Goal: Information Seeking & Learning: Check status

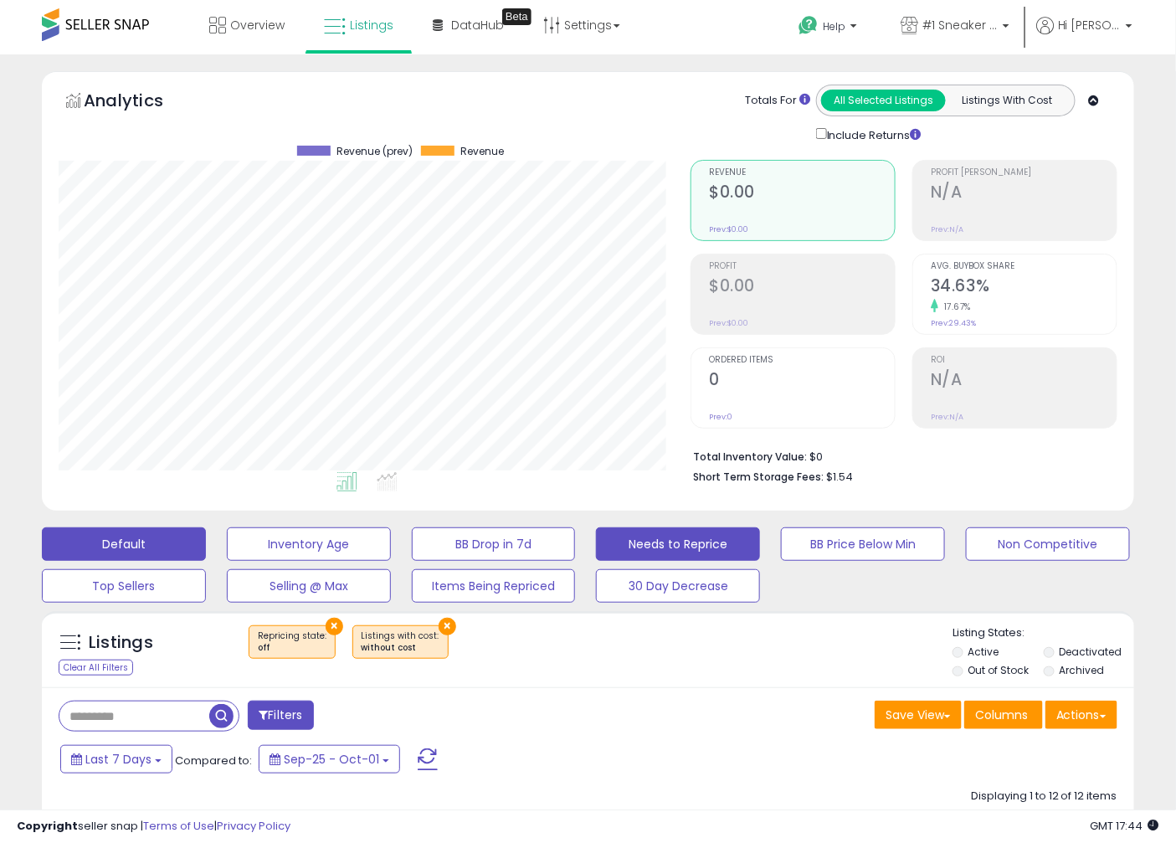
click at [151, 557] on button "Default" at bounding box center [124, 543] width 164 height 33
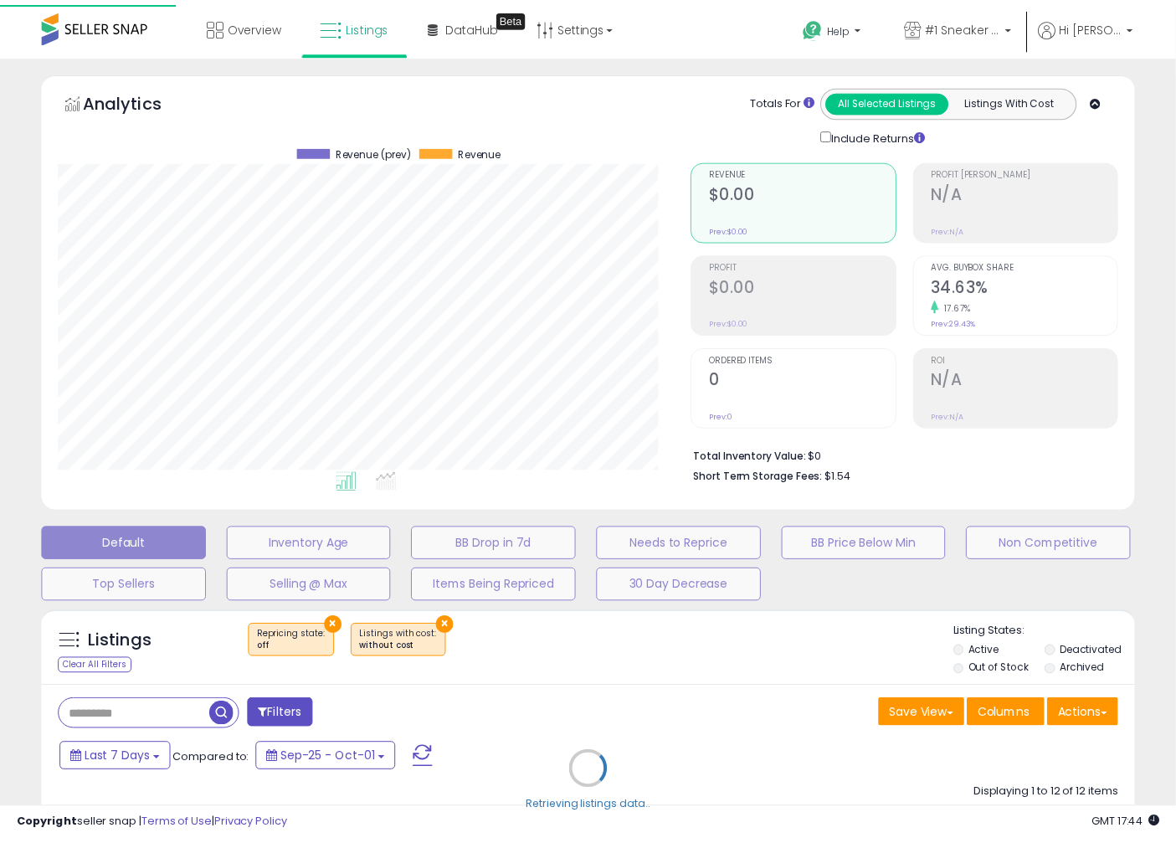
scroll to position [343, 640]
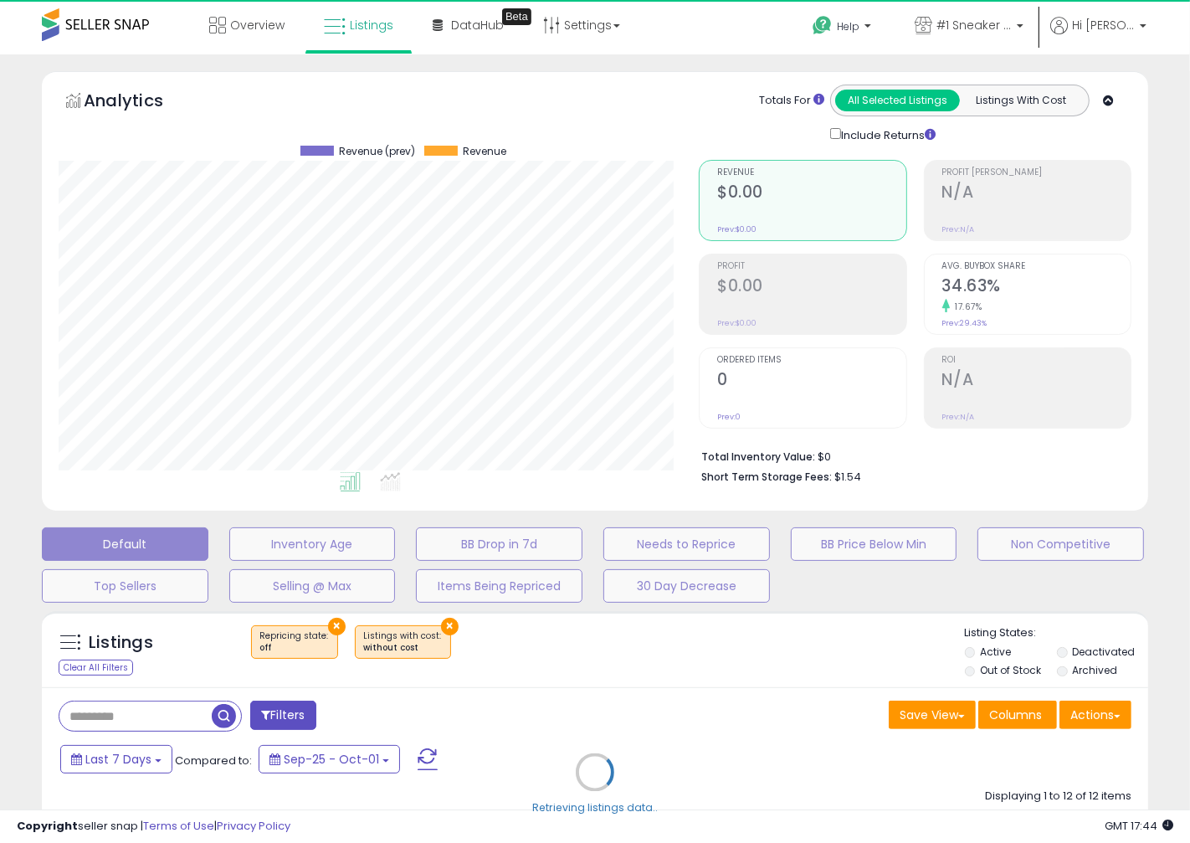
select select "**"
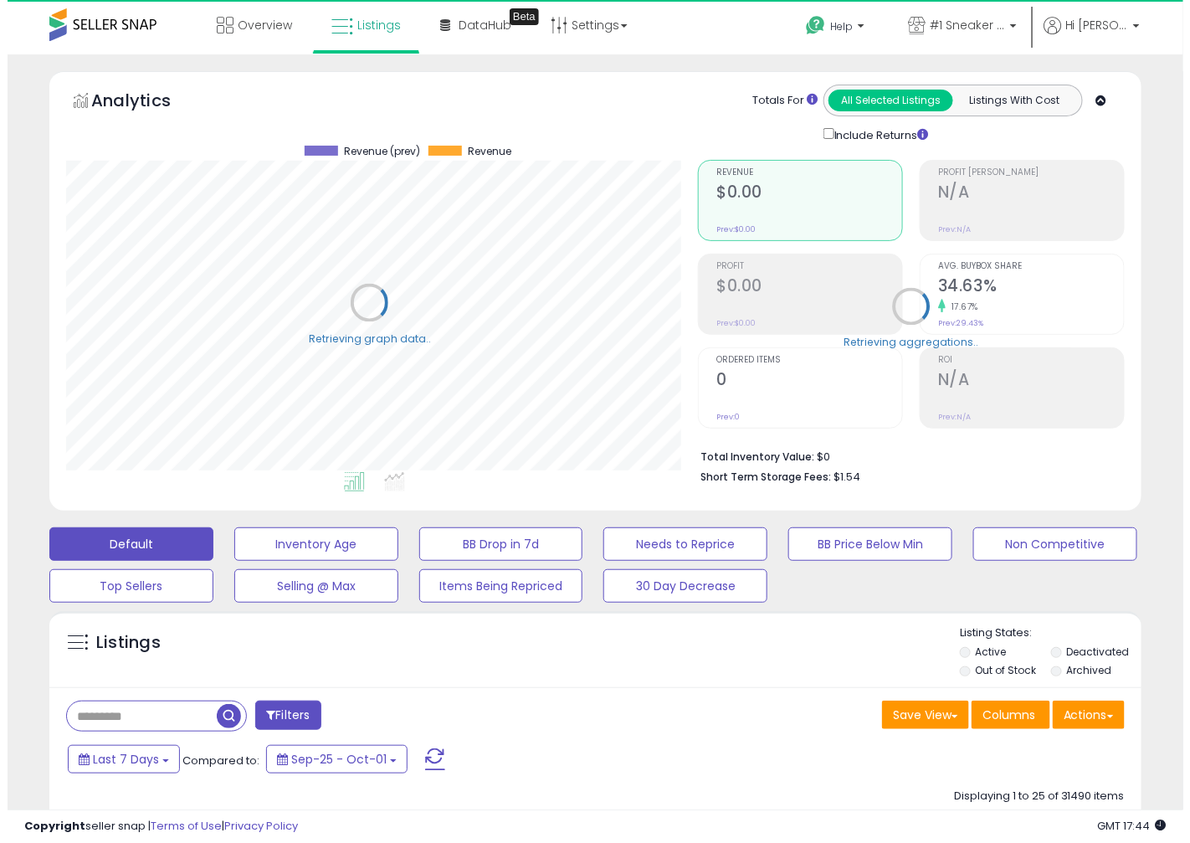
scroll to position [836574, 836284]
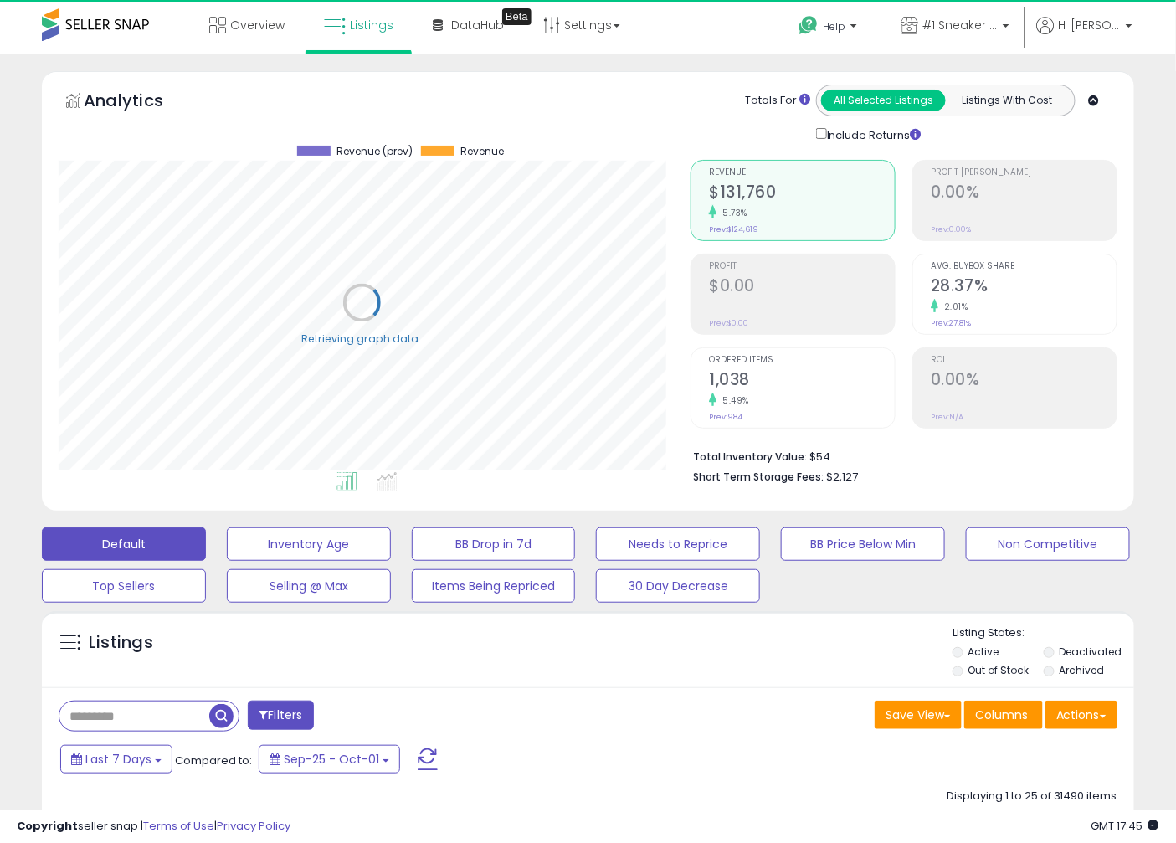
click at [742, 203] on h2 "$131,760" at bounding box center [802, 193] width 186 height 23
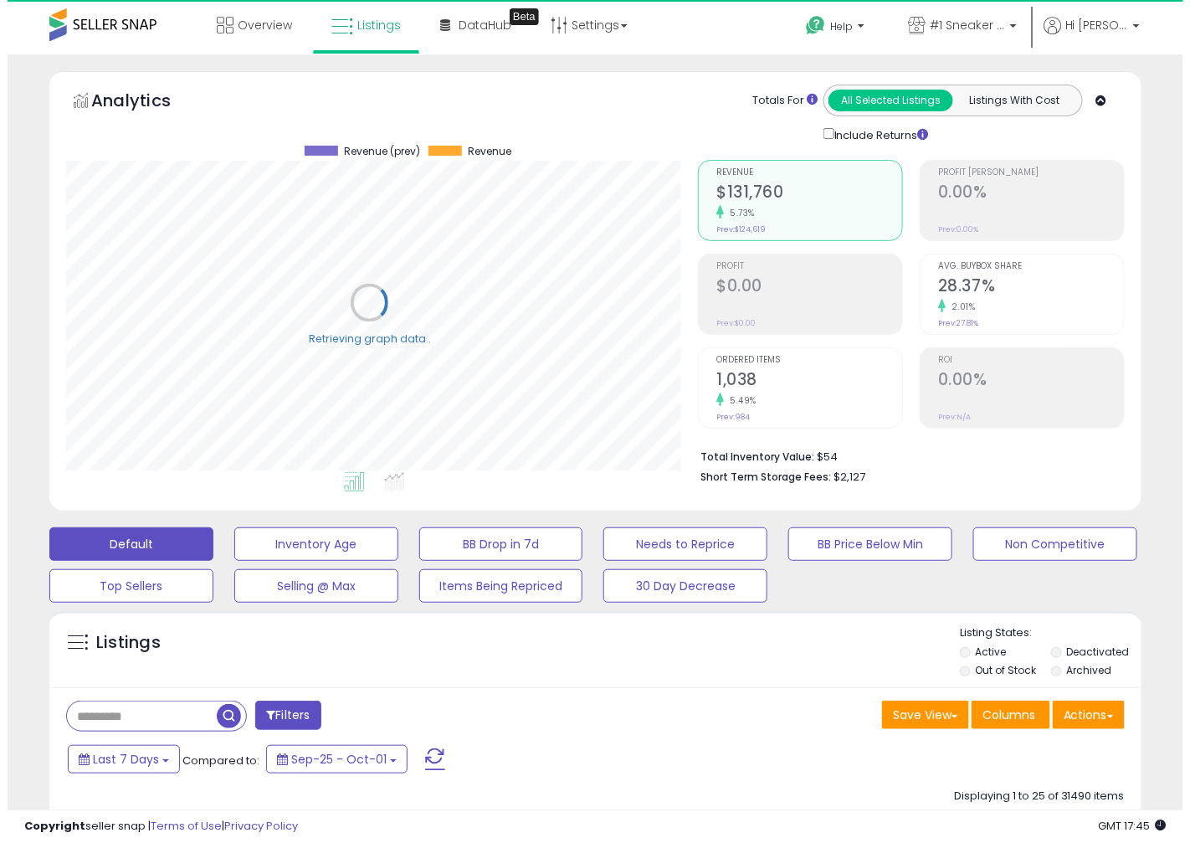
scroll to position [343, 640]
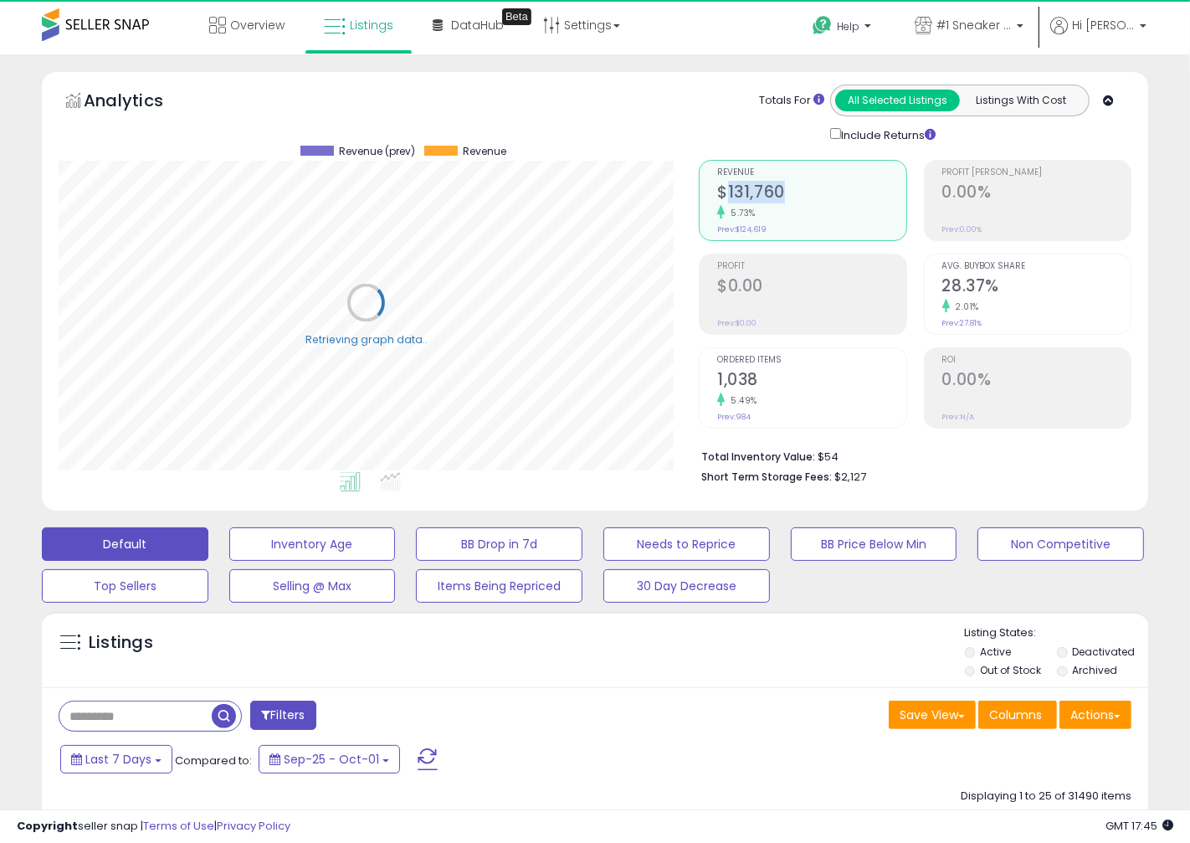
click at [742, 203] on h2 "$131,760" at bounding box center [811, 193] width 188 height 23
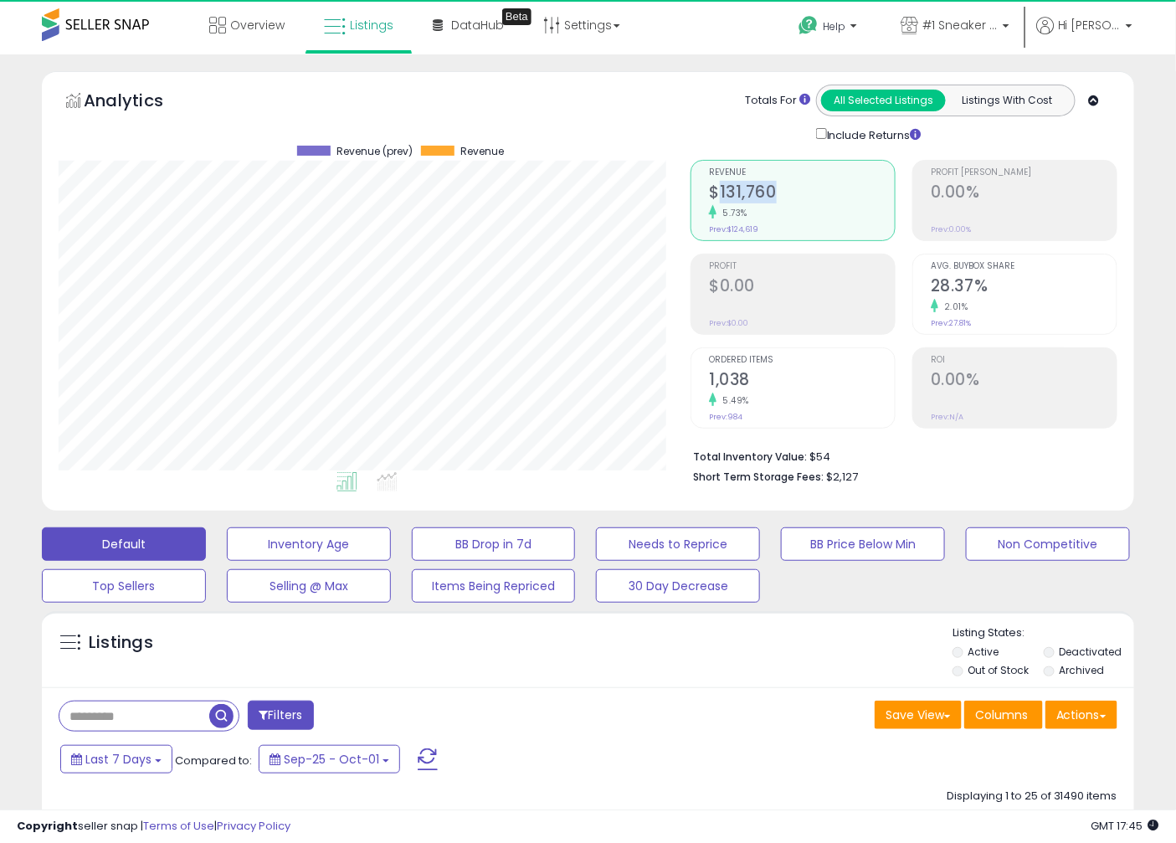
click at [742, 203] on h2 "$131,760" at bounding box center [802, 193] width 186 height 23
drag, startPoint x: 746, startPoint y: 167, endPoint x: 716, endPoint y: 162, distance: 29.9
click at [711, 156] on div "Retrieving aggregations.. Revenue $131,760 5.73% Prev: $124,619 Profit $0.00" at bounding box center [904, 318] width 452 height 350
click at [728, 171] on span "Revenue" at bounding box center [802, 172] width 186 height 9
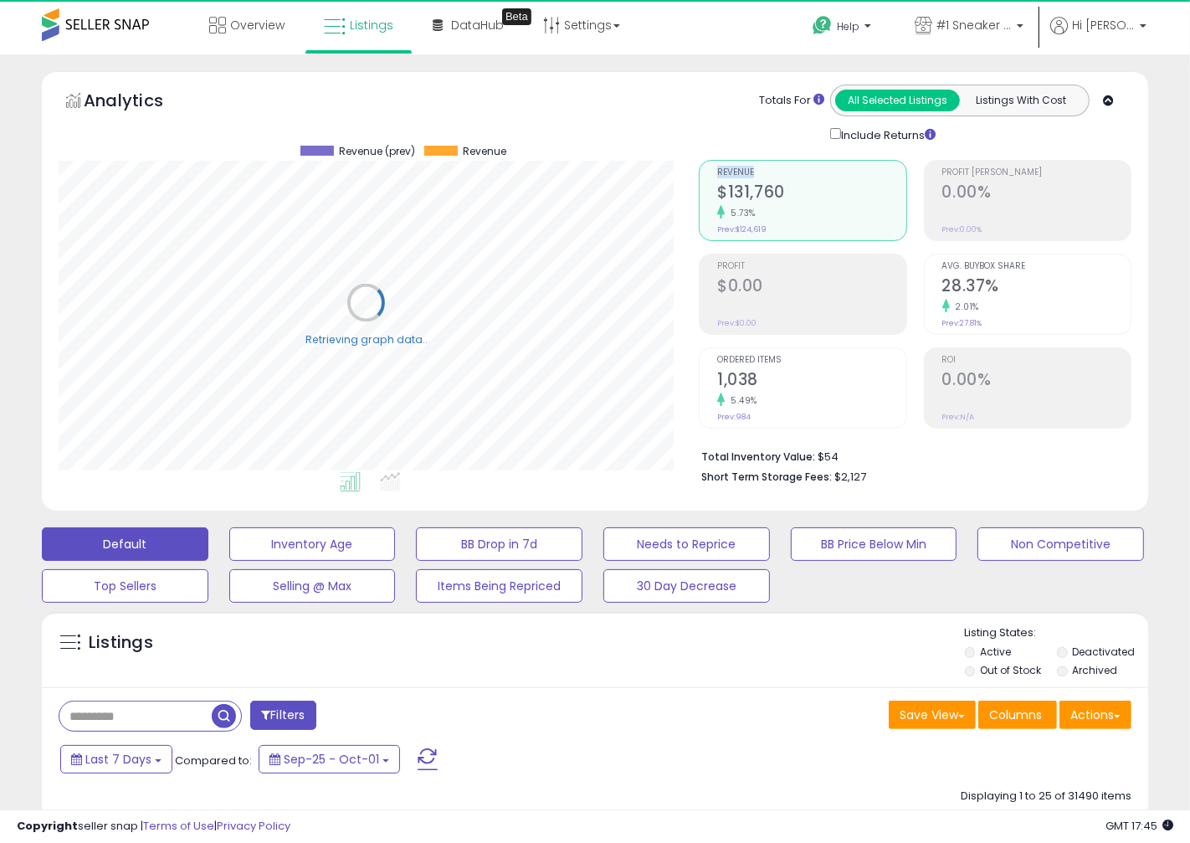
click at [728, 171] on span "Revenue" at bounding box center [811, 172] width 188 height 9
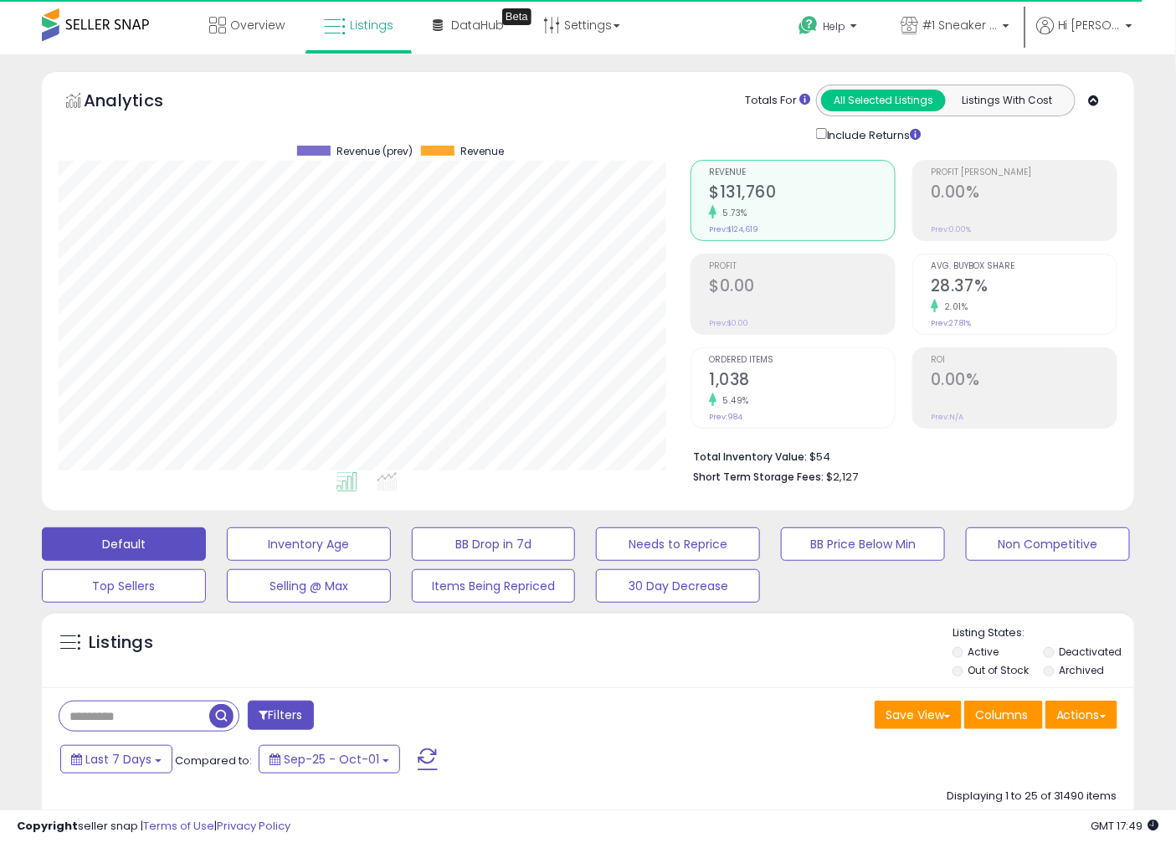
click at [1010, 354] on div "ROI 0.00% Prev: N/A" at bounding box center [1024, 385] width 186 height 75
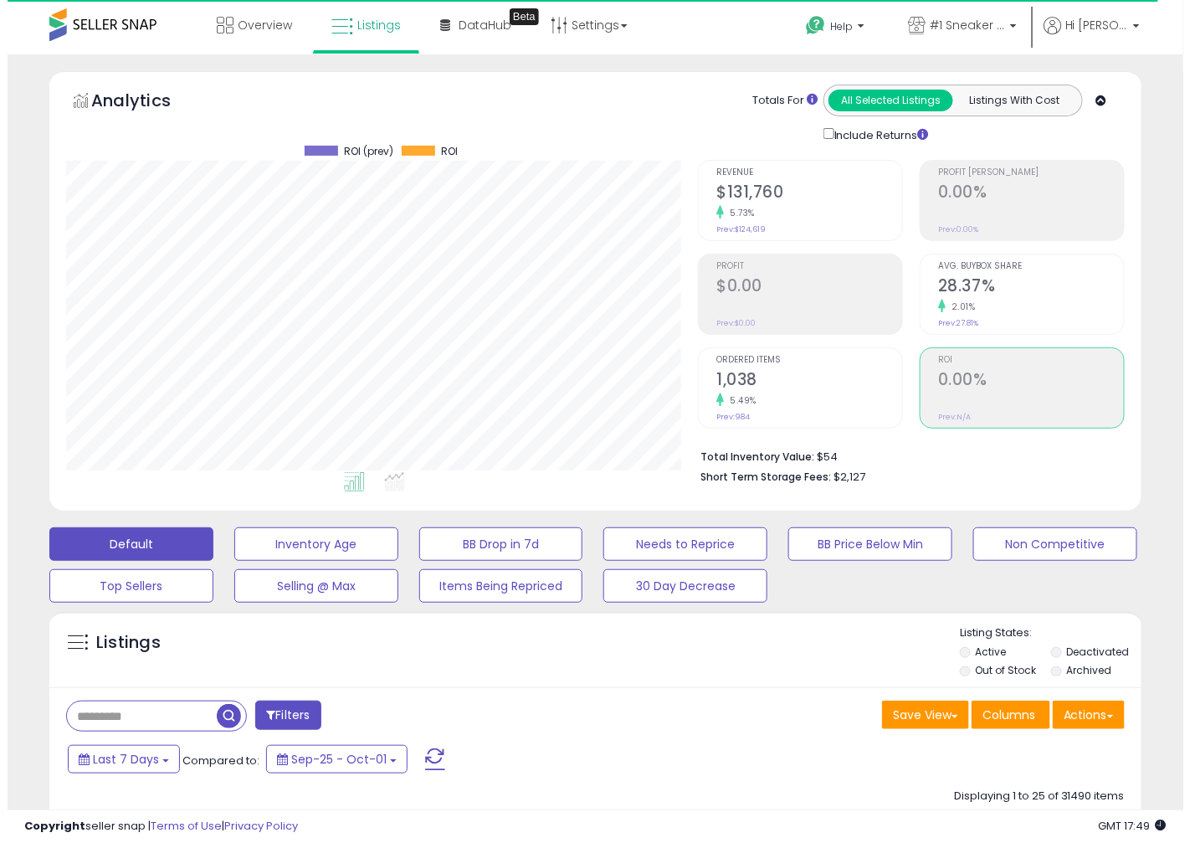
scroll to position [836574, 836284]
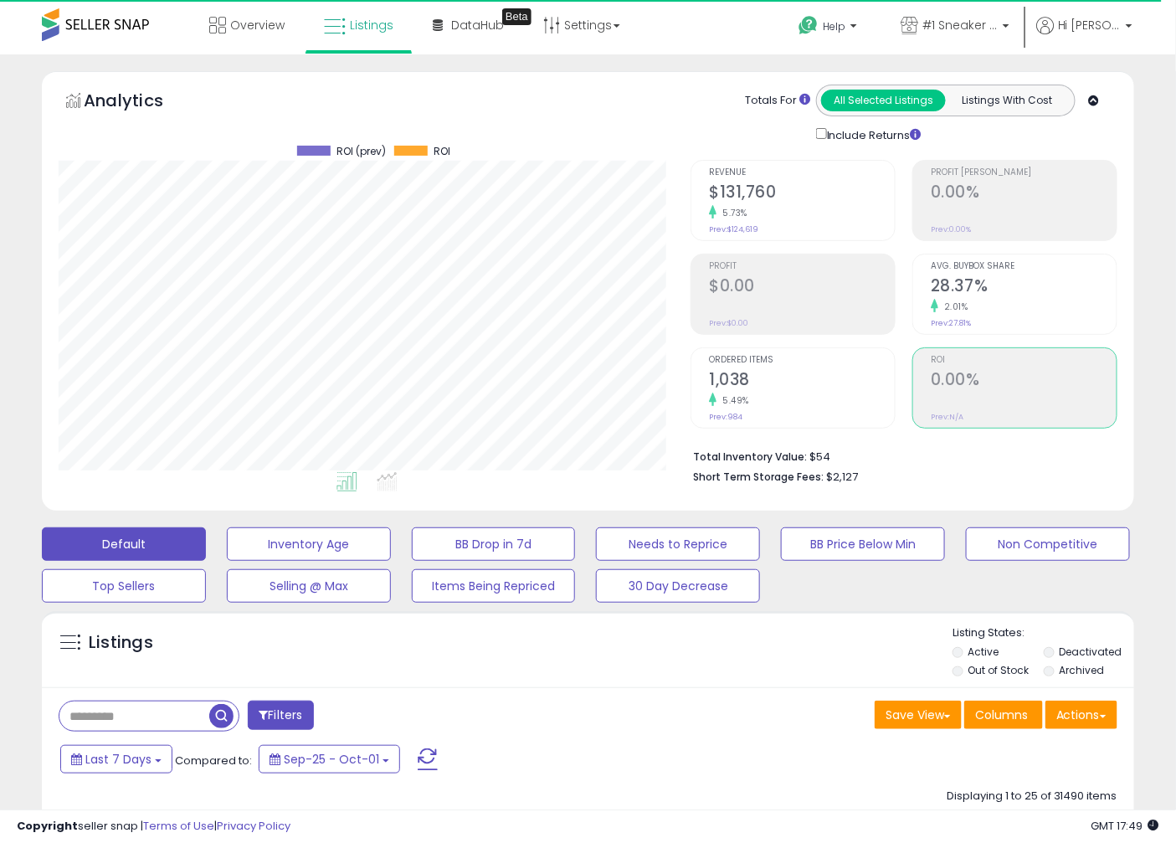
click at [735, 198] on h2 "$131,760" at bounding box center [802, 193] width 186 height 23
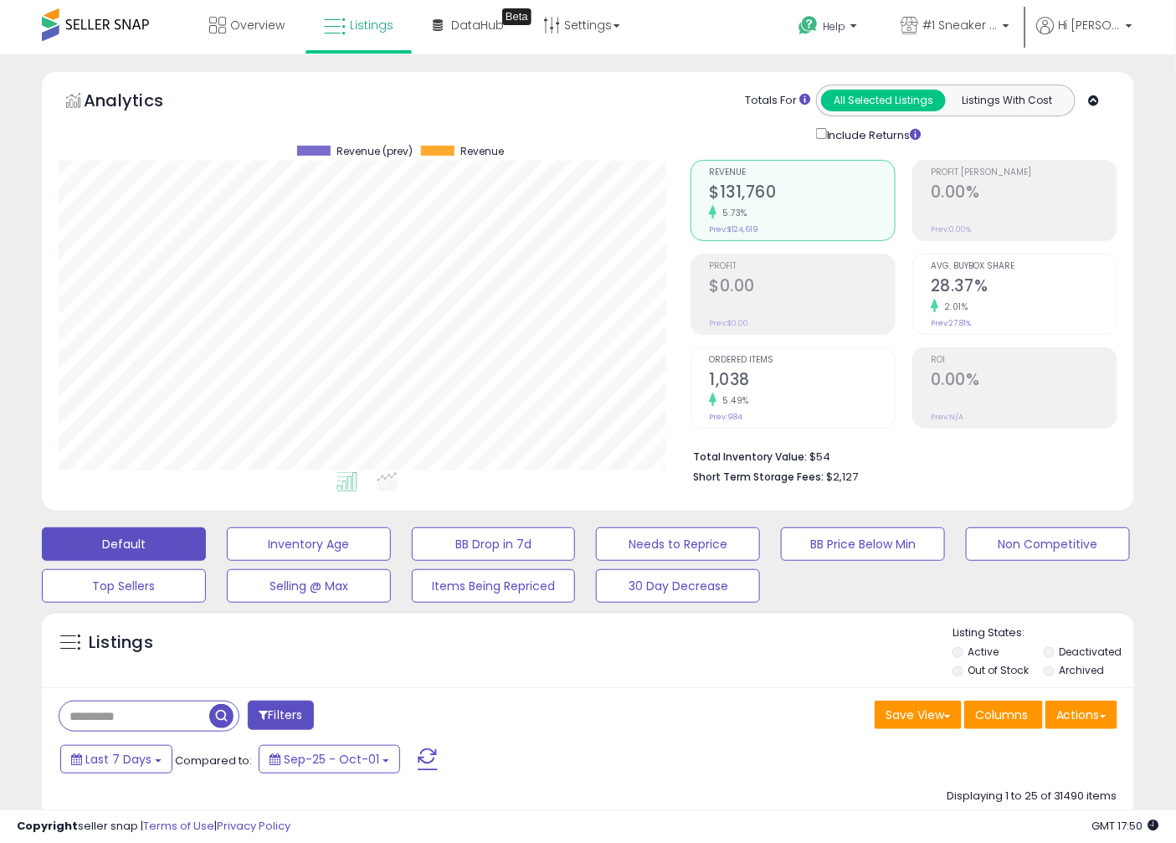
scroll to position [216, 0]
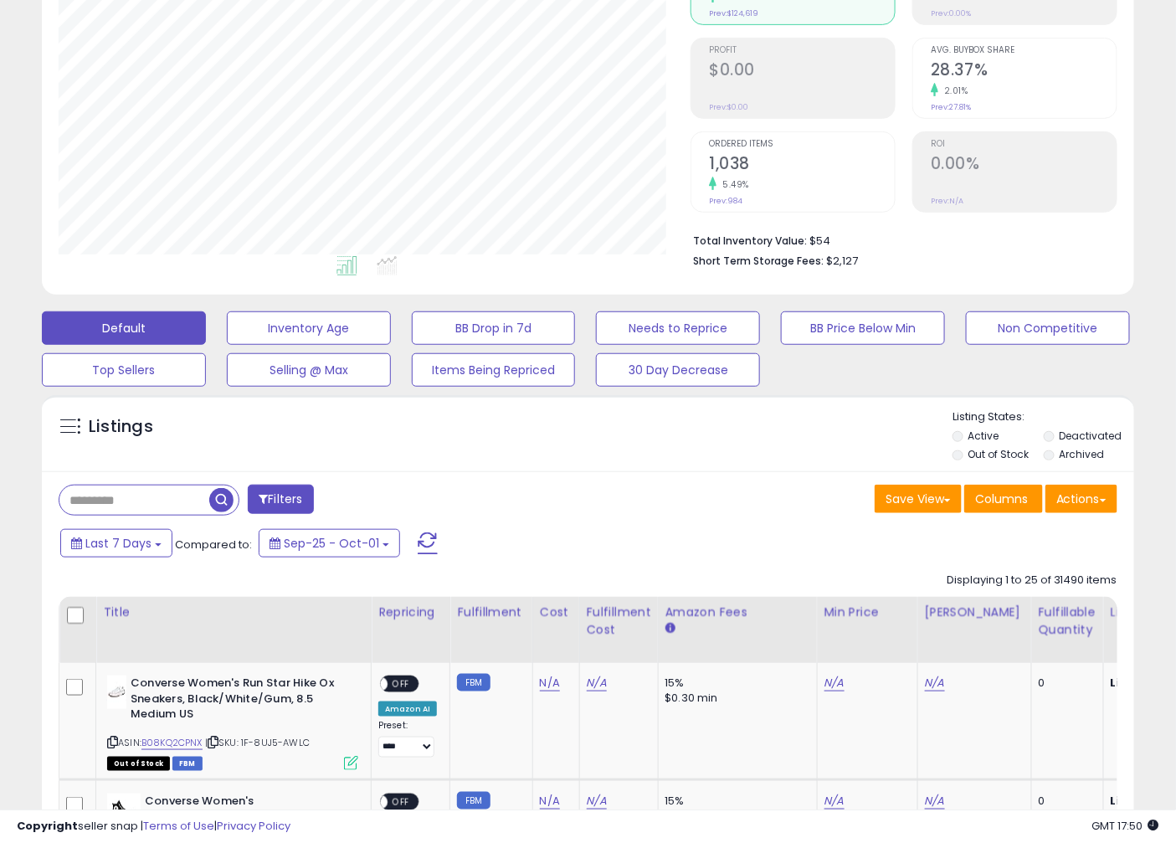
click at [963, 445] on li "Active" at bounding box center [996, 438] width 89 height 18
click at [964, 455] on li "Out of Stock" at bounding box center [996, 456] width 89 height 18
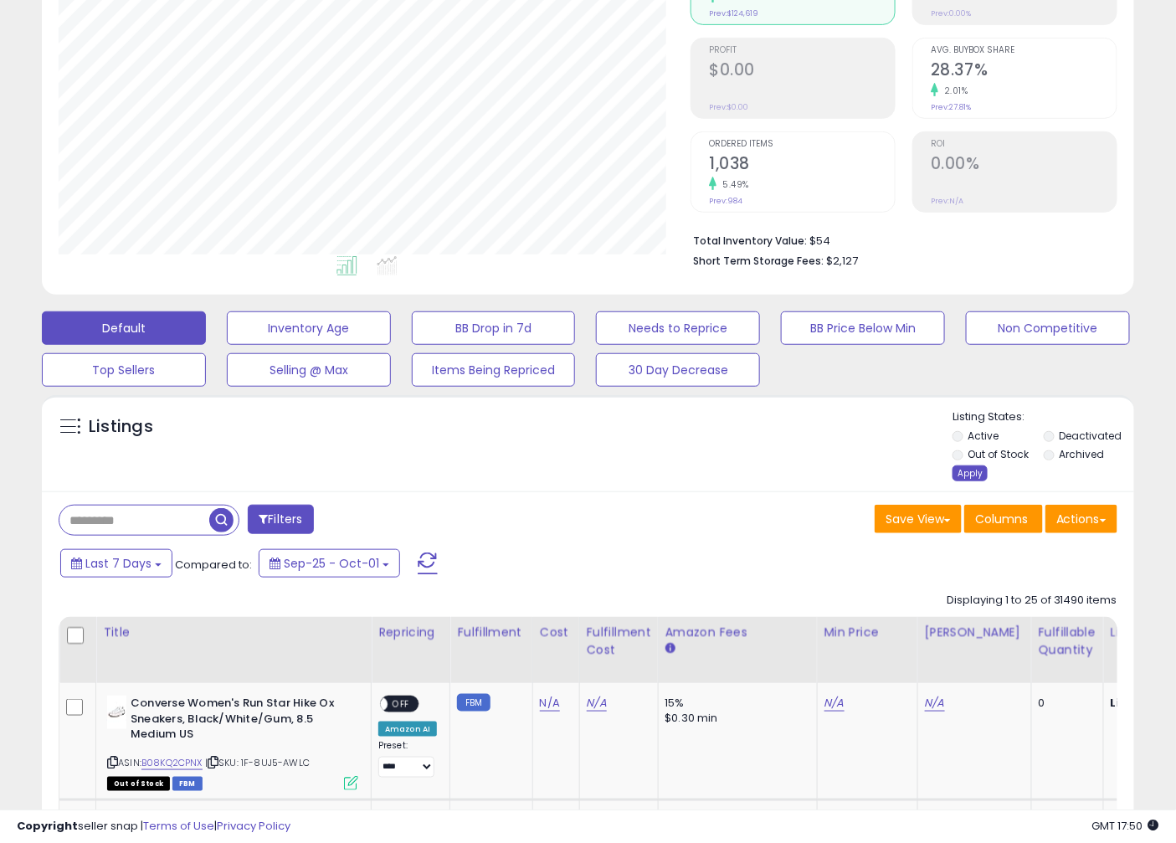
click at [976, 475] on div "Apply" at bounding box center [969, 473] width 35 height 16
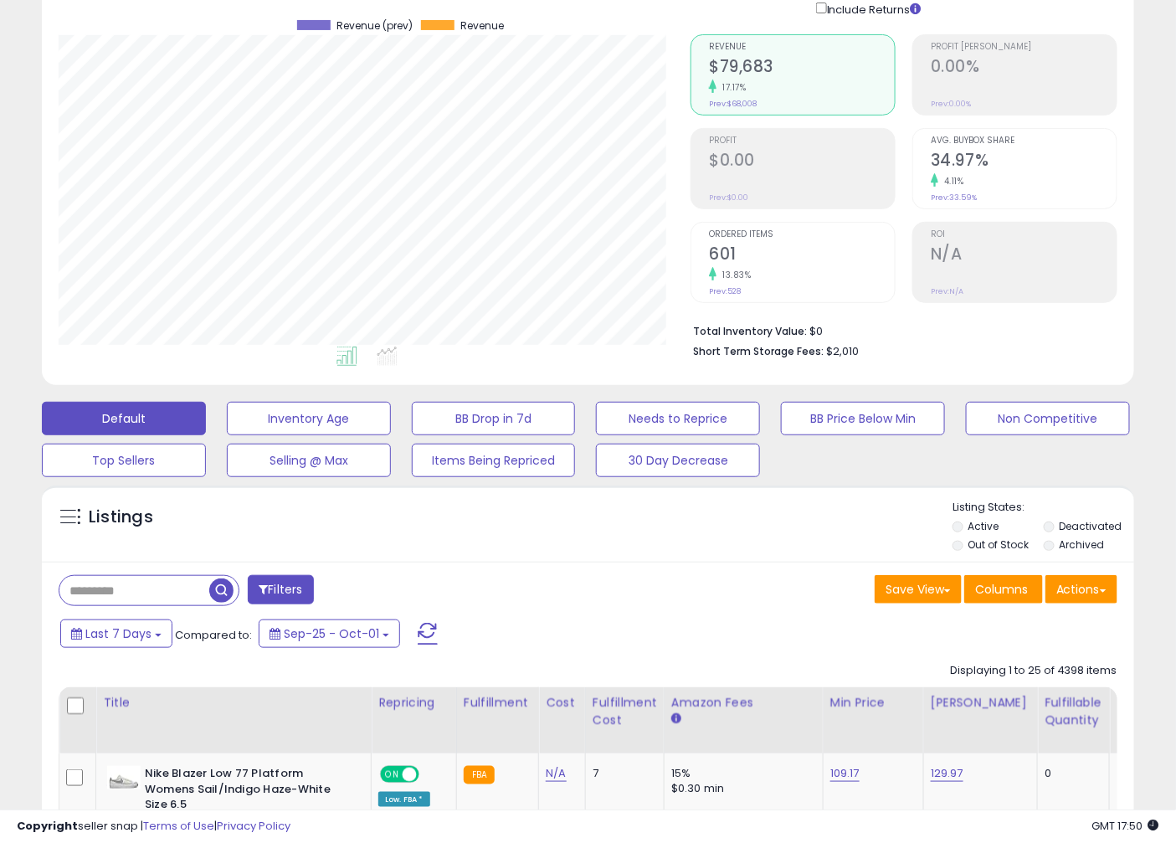
scroll to position [0, 0]
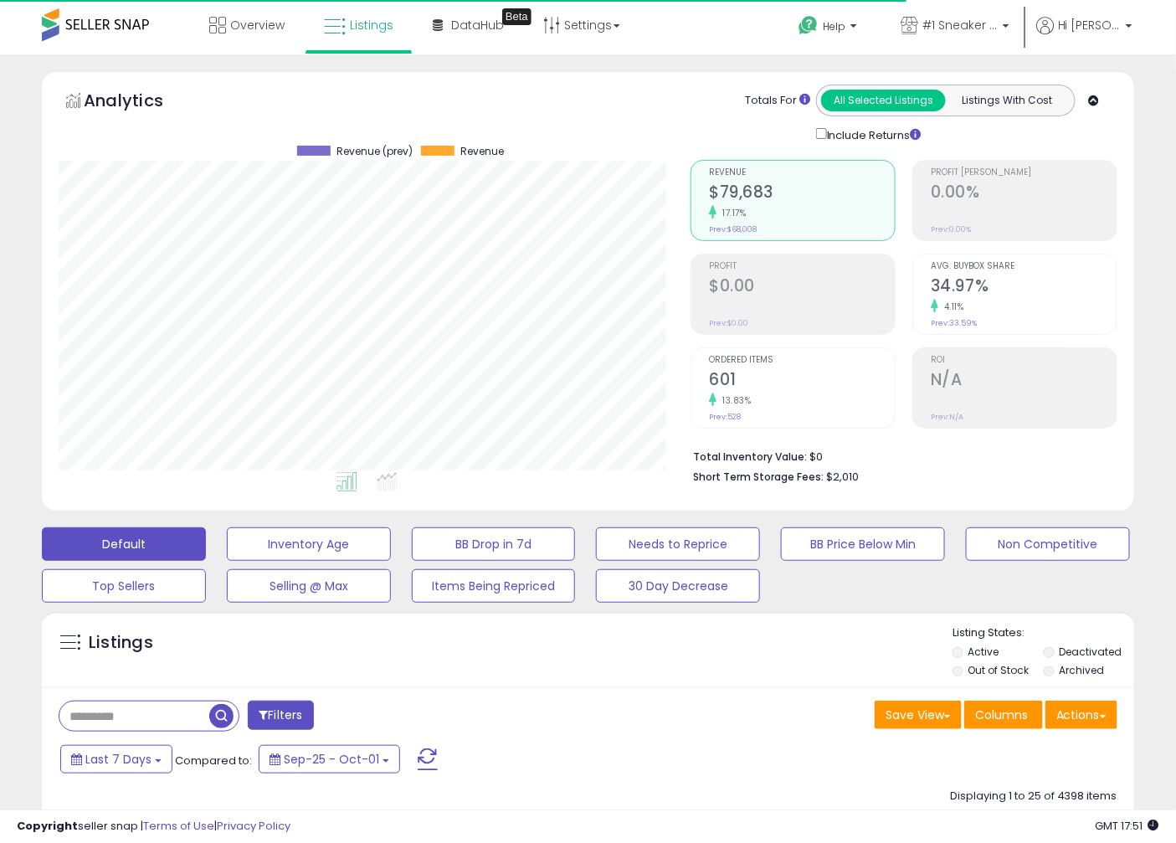
click at [833, 479] on span "$2,010" at bounding box center [842, 477] width 33 height 16
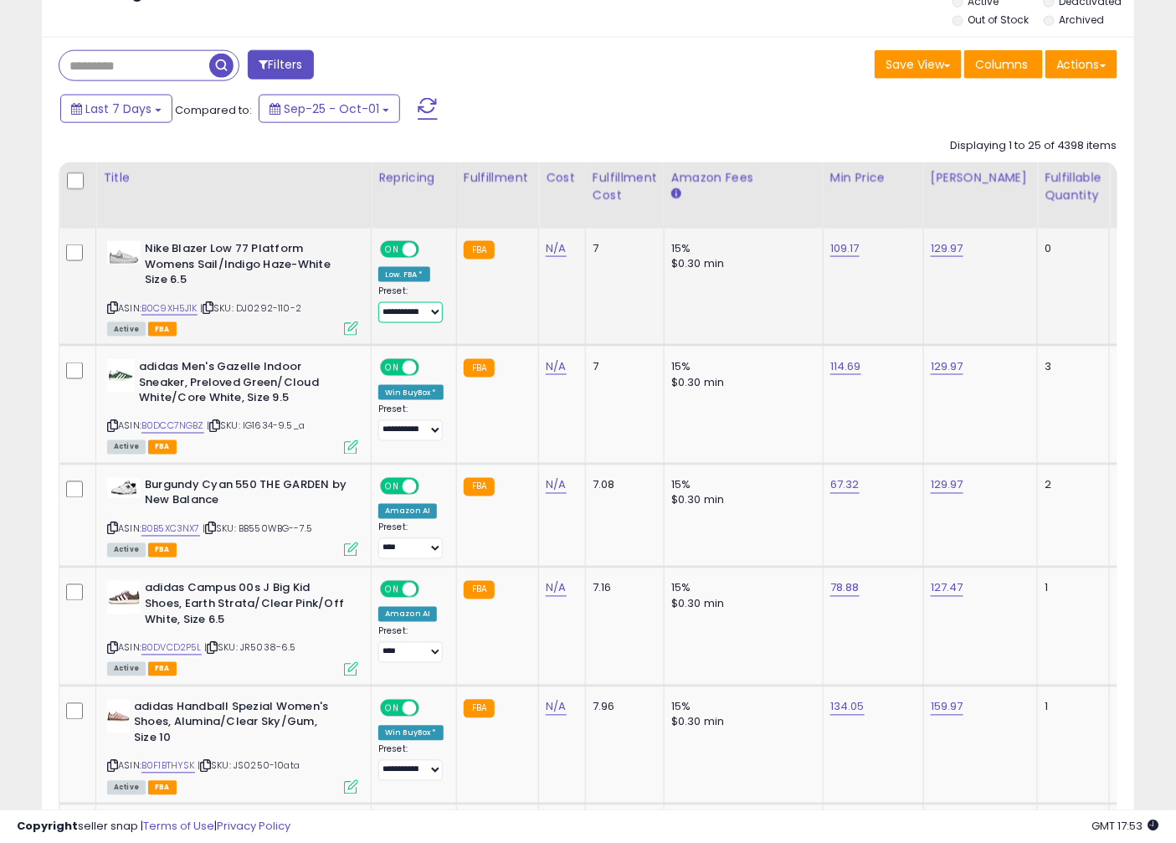
click at [400, 311] on select "**********" at bounding box center [410, 312] width 64 height 21
click at [182, 311] on link "B0C9XH5J1K" at bounding box center [169, 308] width 56 height 14
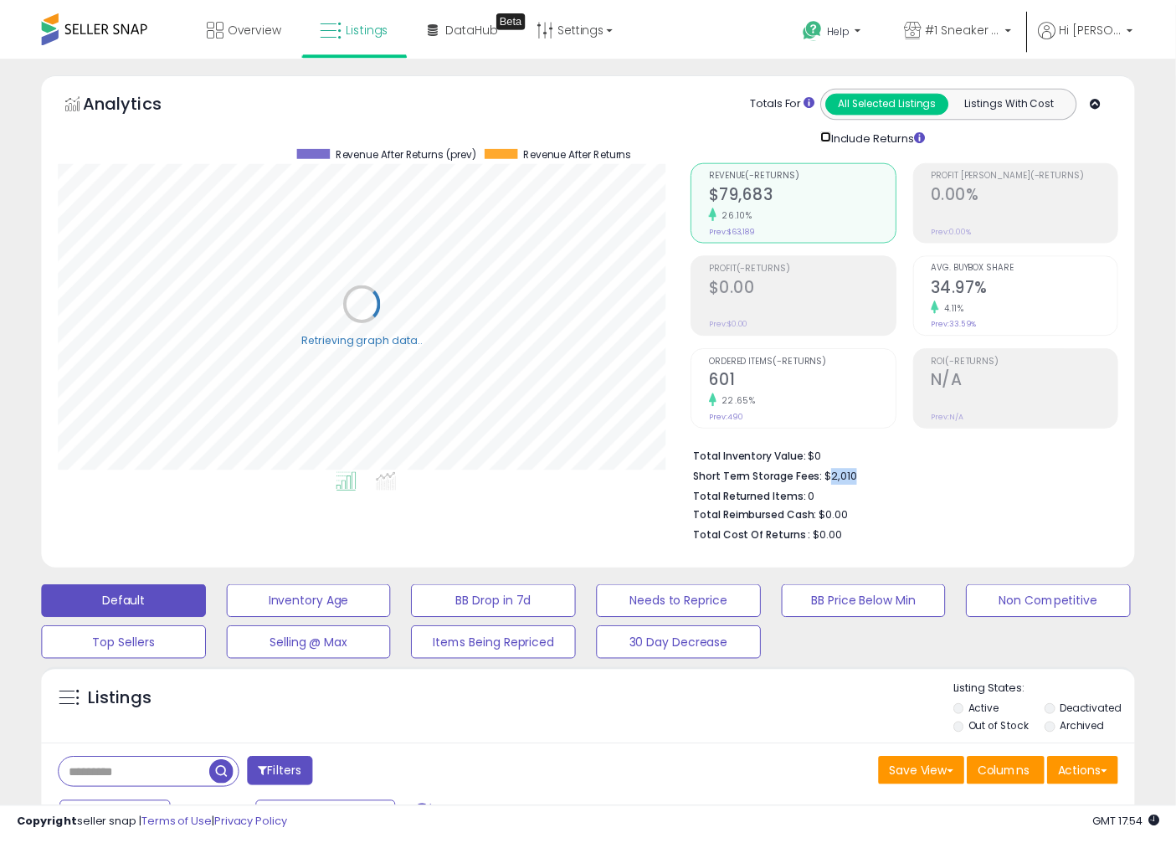
scroll to position [836574, 836284]
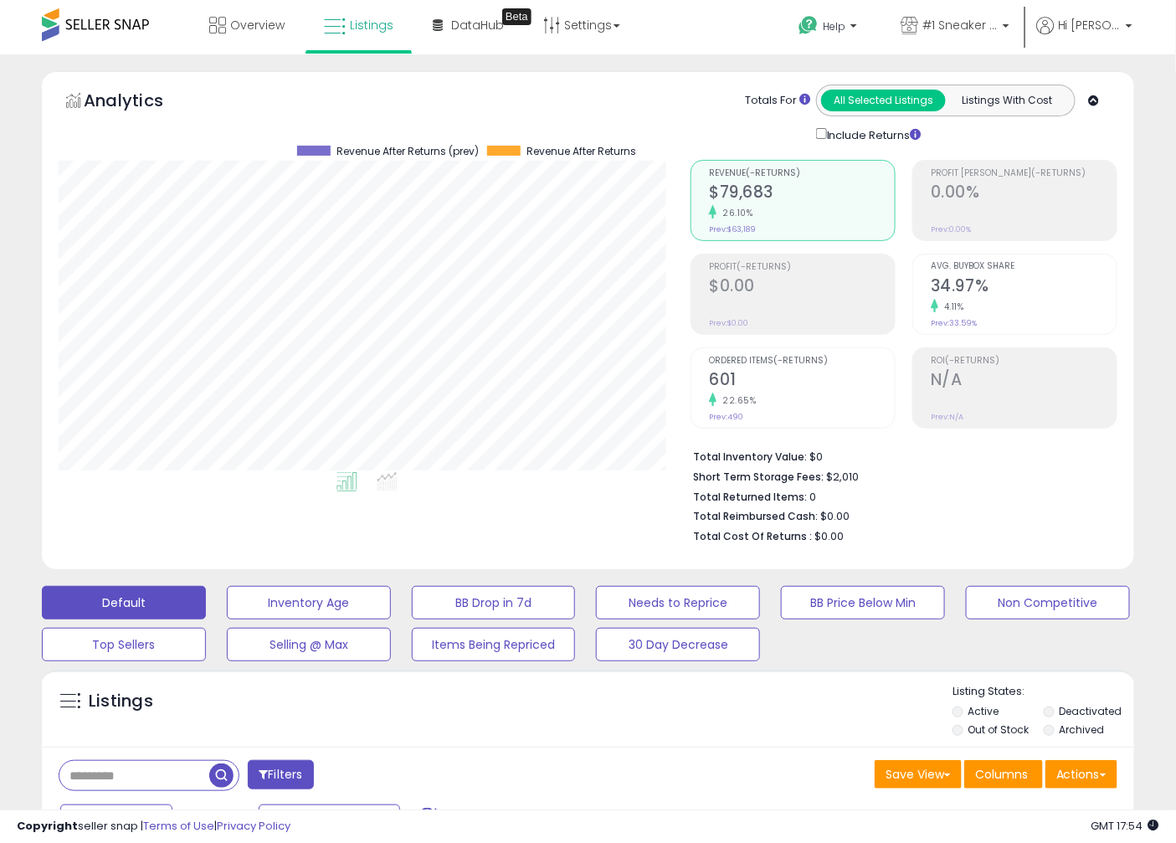
click at [770, 456] on b "Total Inventory Value:" at bounding box center [750, 456] width 114 height 14
click at [801, 456] on b "Total Inventory Value:" at bounding box center [750, 456] width 114 height 14
click at [869, 474] on li "Short Term Storage Fees: $2,010" at bounding box center [899, 475] width 412 height 20
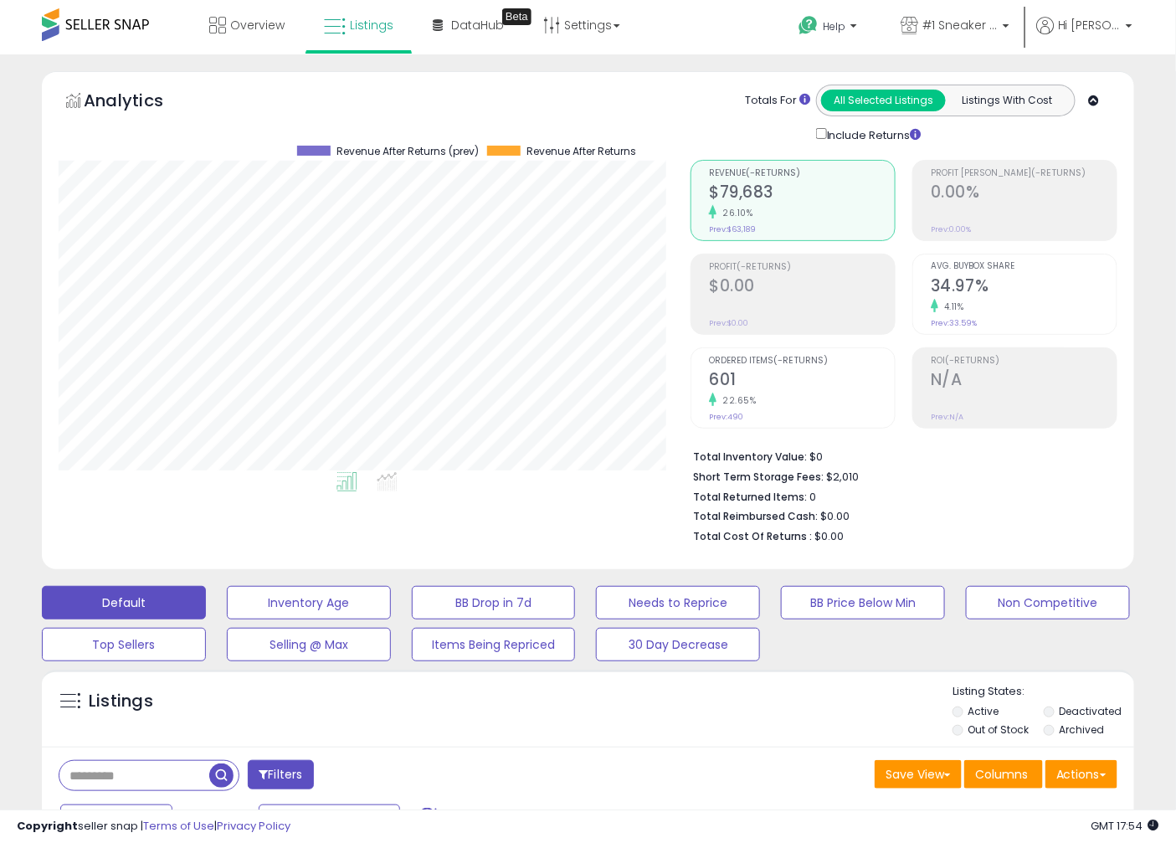
click at [869, 474] on li "Short Term Storage Fees: $2,010" at bounding box center [899, 475] width 412 height 20
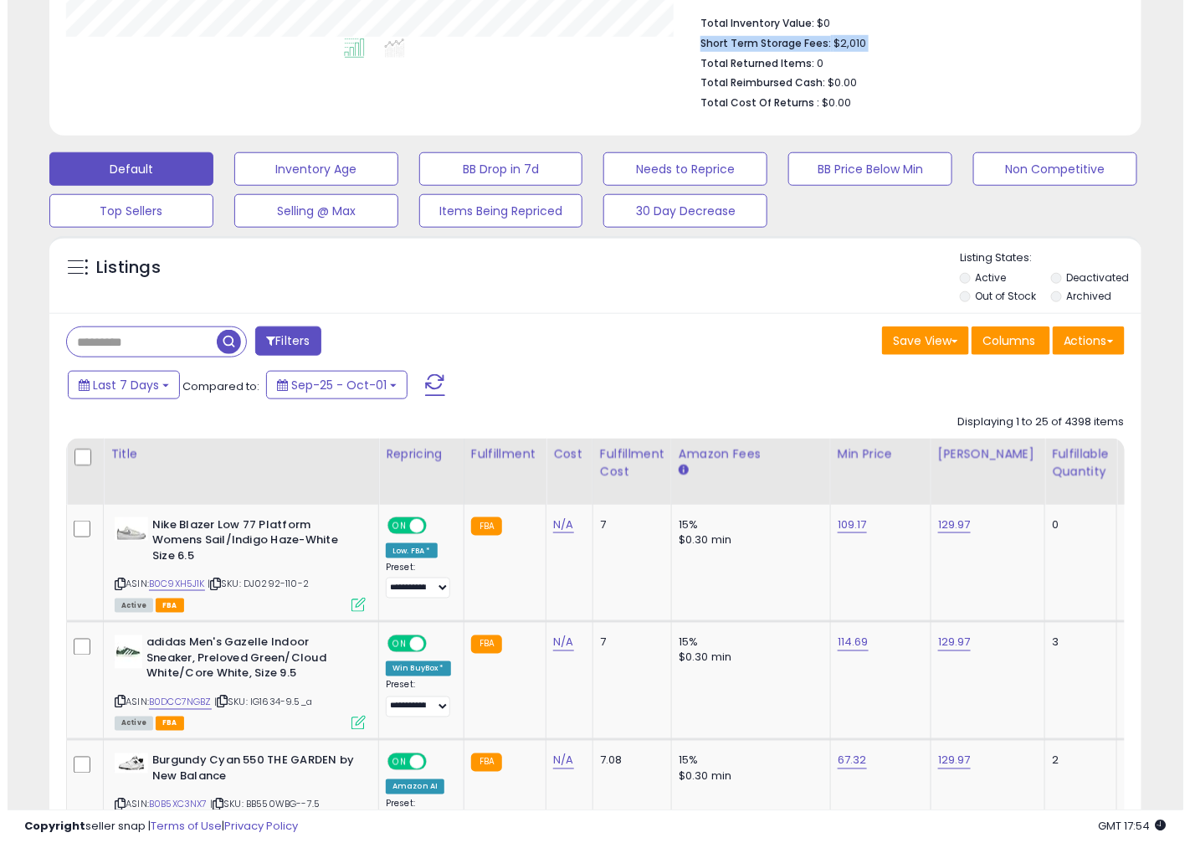
scroll to position [0, 0]
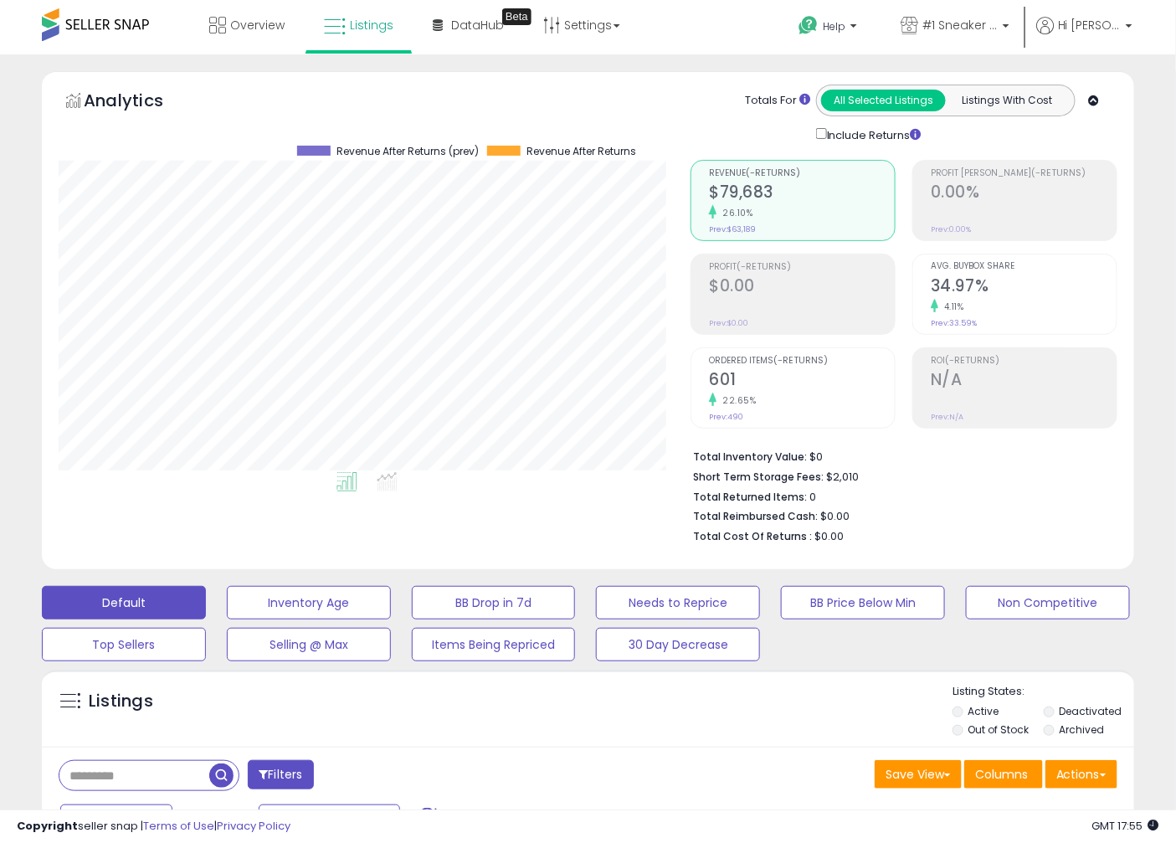
click at [779, 362] on b "(-Returns)" at bounding box center [800, 360] width 54 height 9
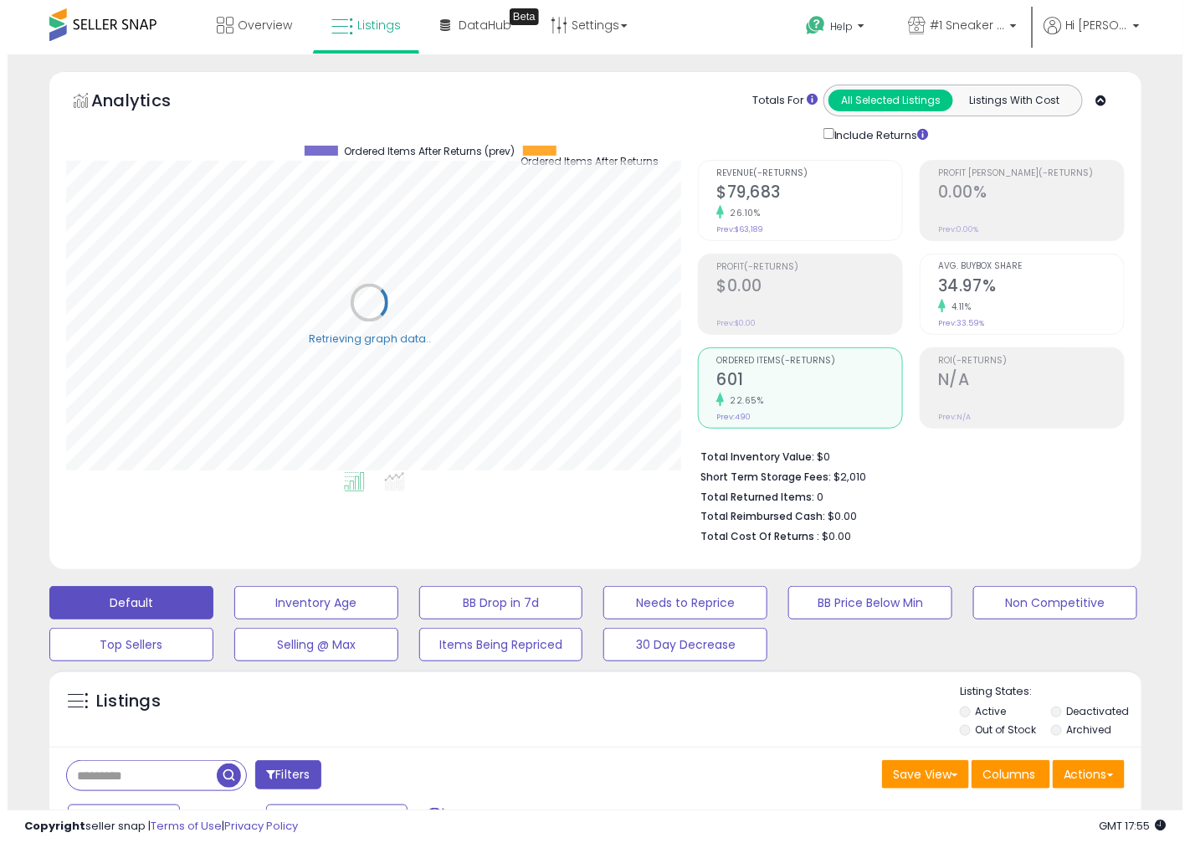
scroll to position [836574, 836284]
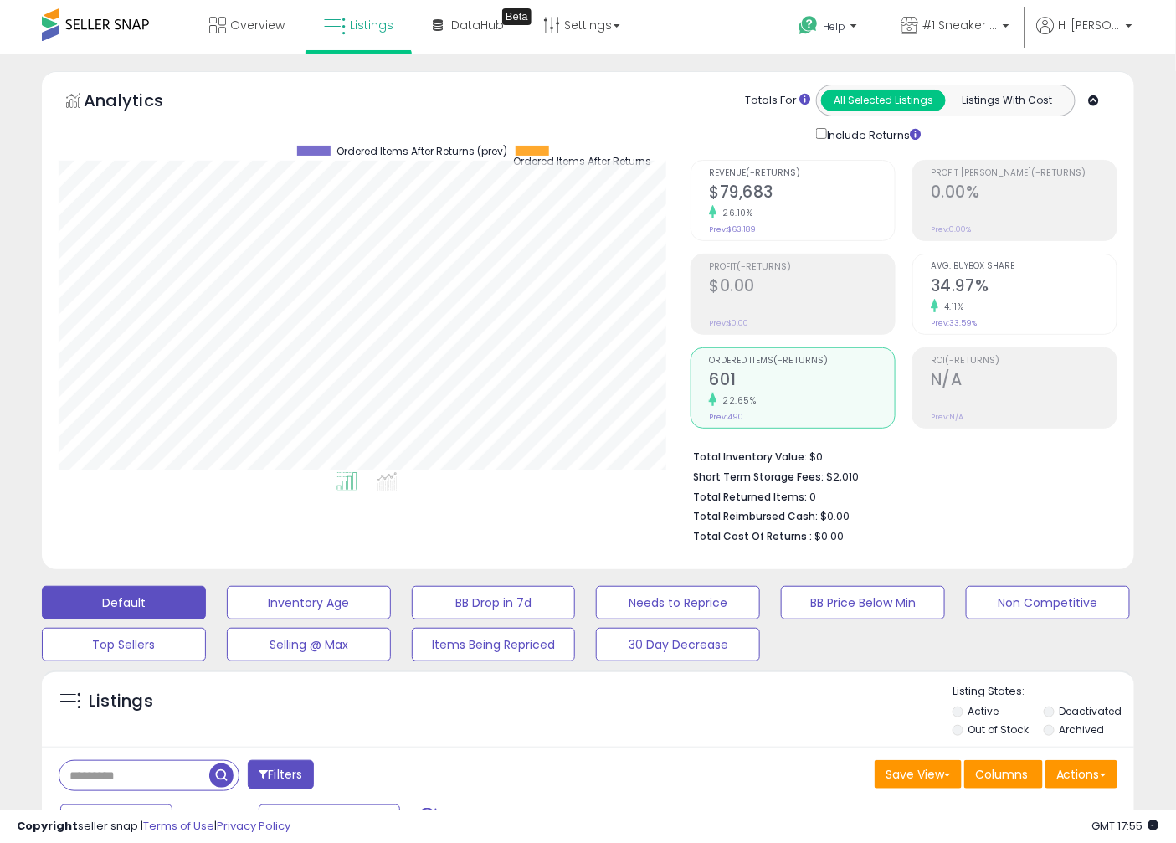
click at [779, 362] on b "(-Returns)" at bounding box center [800, 360] width 54 height 9
click at [85, 100] on h5 "Analytics" at bounding box center [140, 103] width 112 height 28
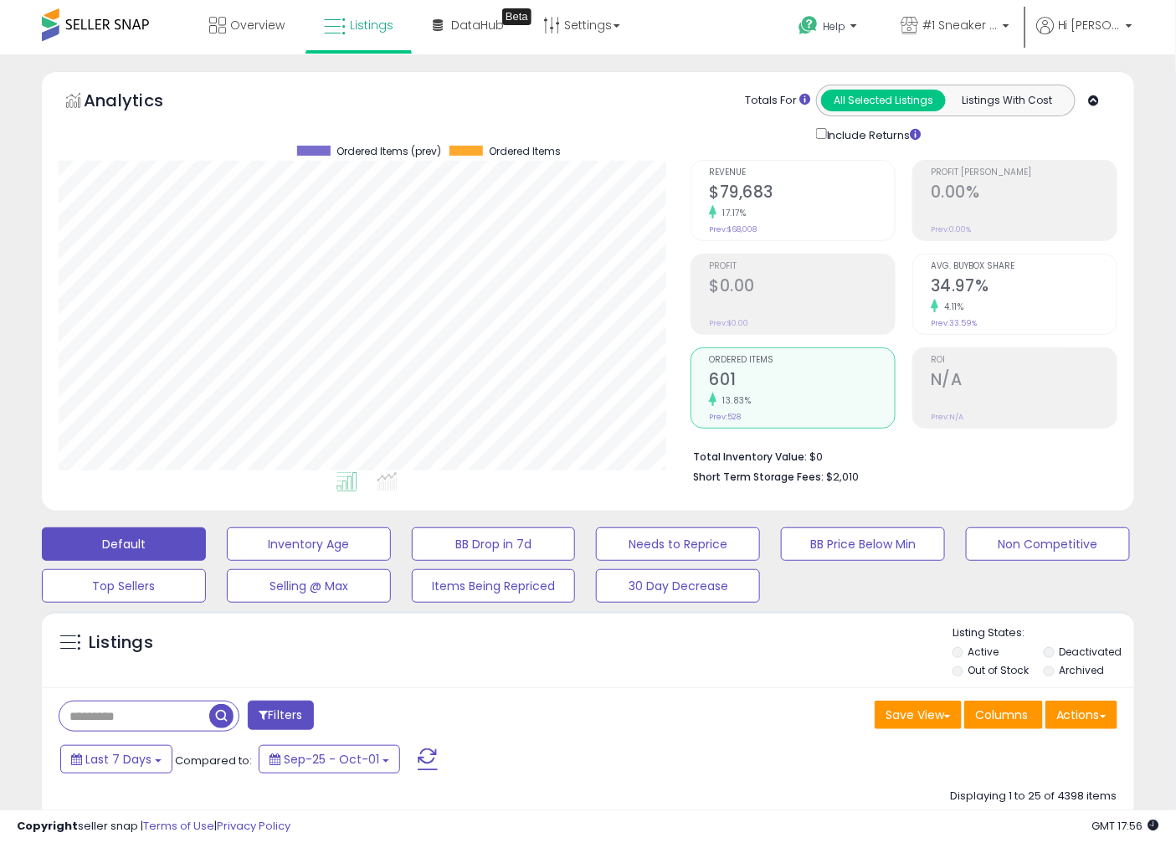
click at [827, 131] on div "Include Returns" at bounding box center [872, 134] width 138 height 18
click at [240, 34] on link "Overview" at bounding box center [247, 25] width 100 height 50
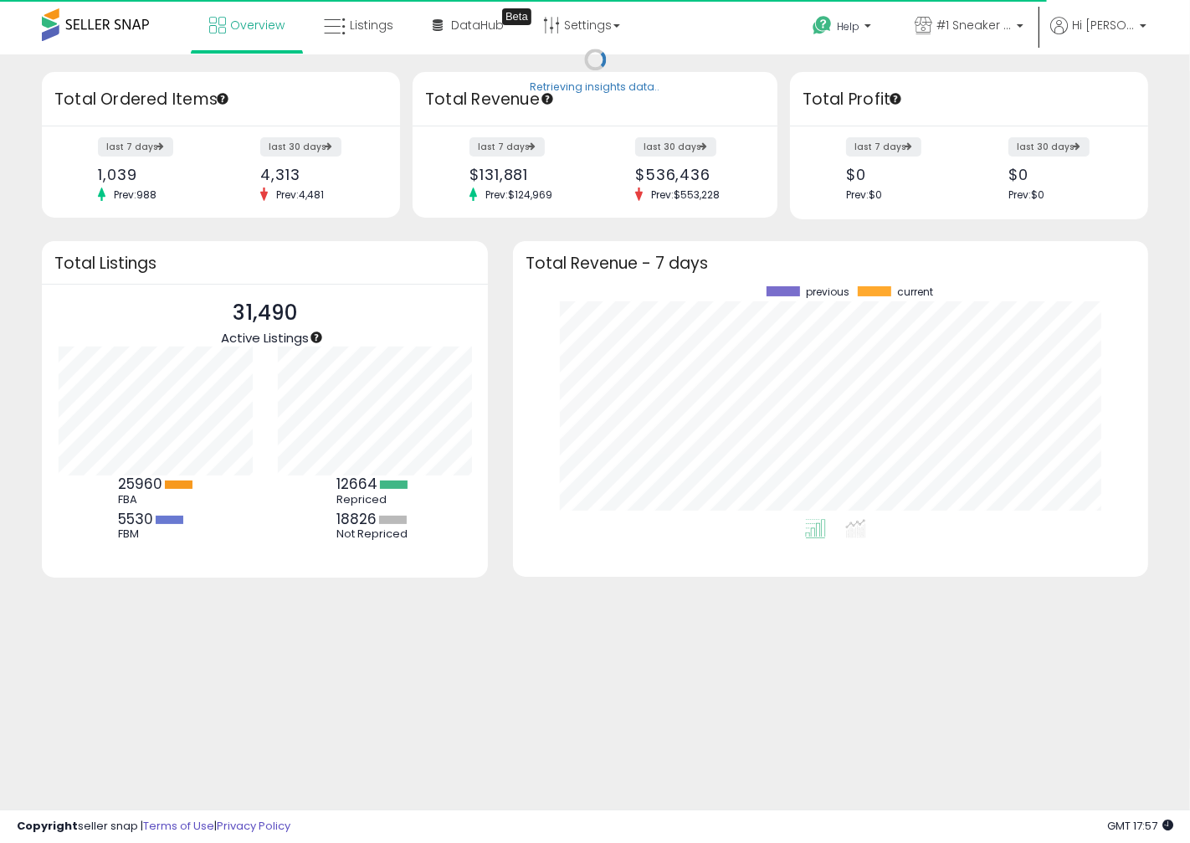
scroll to position [232, 601]
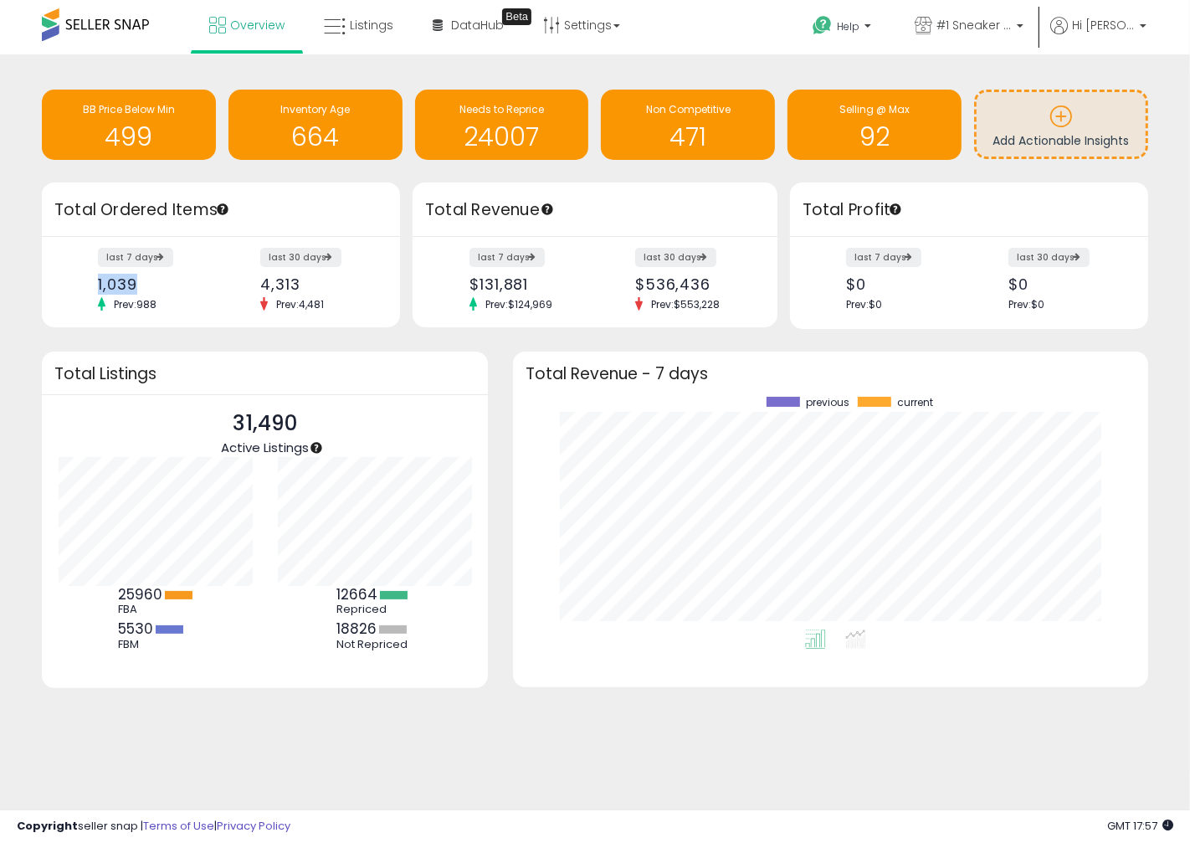
drag, startPoint x: 80, startPoint y: 278, endPoint x: 132, endPoint y: 282, distance: 52.1
click at [132, 282] on div "last 7 days 1,039 Prev: 988 last 30 days 4,313 Prev: 4,481" at bounding box center [221, 282] width 358 height 91
click at [138, 285] on div "1,039" at bounding box center [153, 284] width 110 height 18
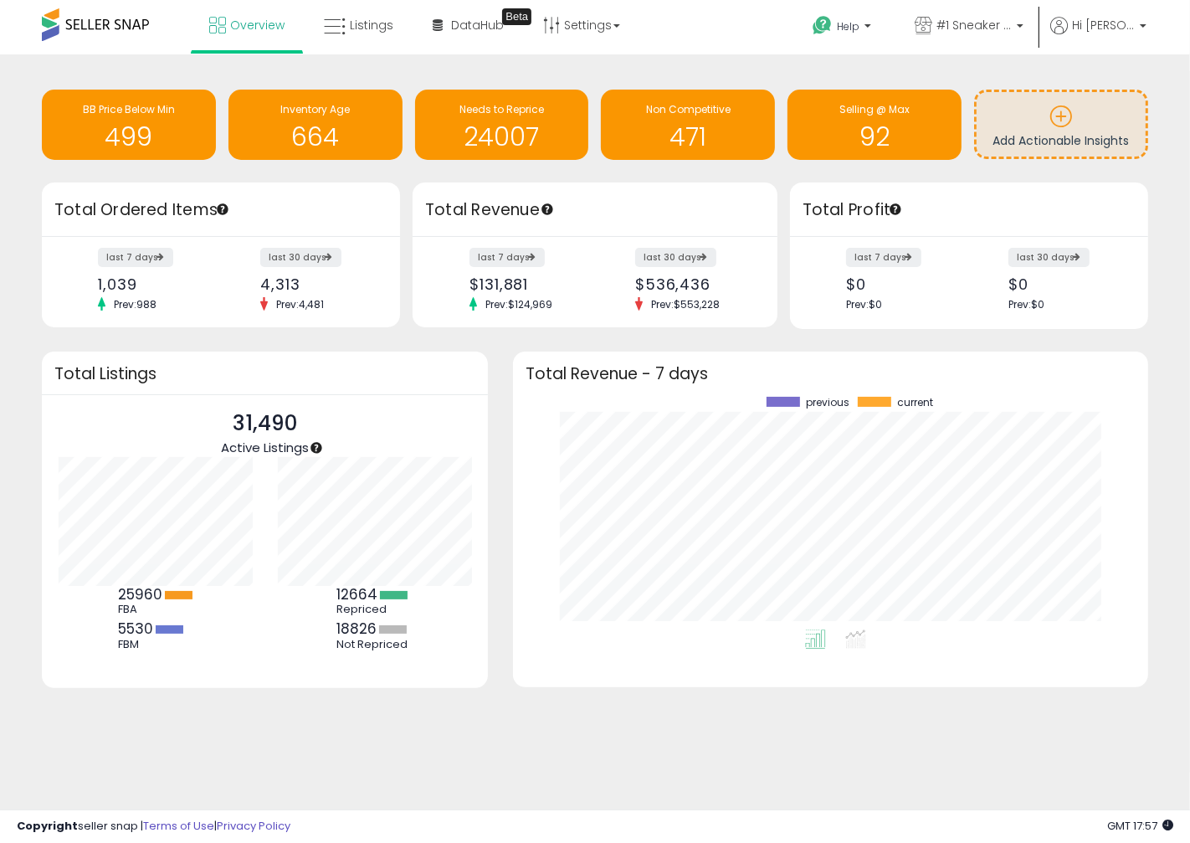
click at [138, 285] on div "1,039" at bounding box center [153, 284] width 110 height 18
drag, startPoint x: 252, startPoint y: 279, endPoint x: 293, endPoint y: 280, distance: 41.0
click at [293, 280] on div "last 30 days 4,313 Prev: 4,481" at bounding box center [316, 280] width 136 height 62
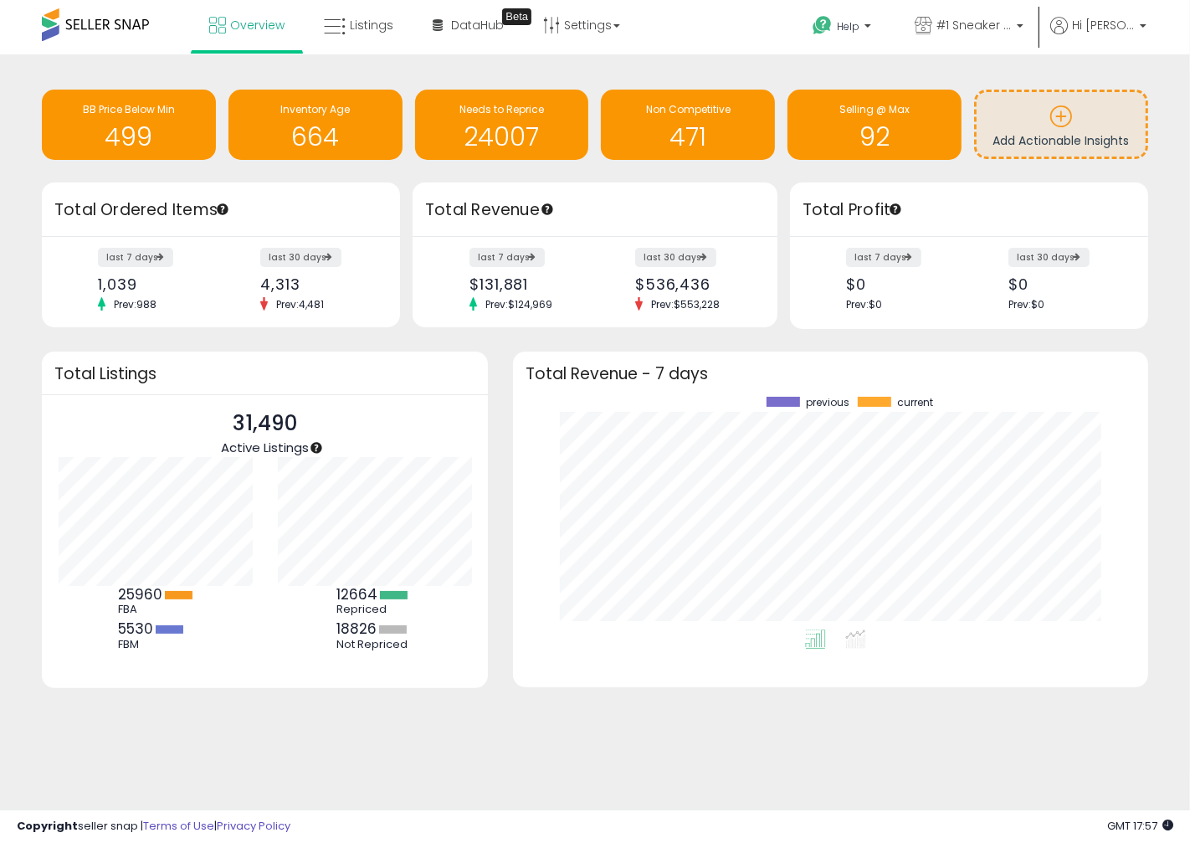
click at [301, 281] on div "4,313" at bounding box center [315, 284] width 110 height 18
drag, startPoint x: 239, startPoint y: 281, endPoint x: 305, endPoint y: 285, distance: 66.2
click at [305, 285] on div "last 7 days 1,039 Prev: 988 last 30 days 4,313 Prev: 4,481" at bounding box center [221, 282] width 358 height 91
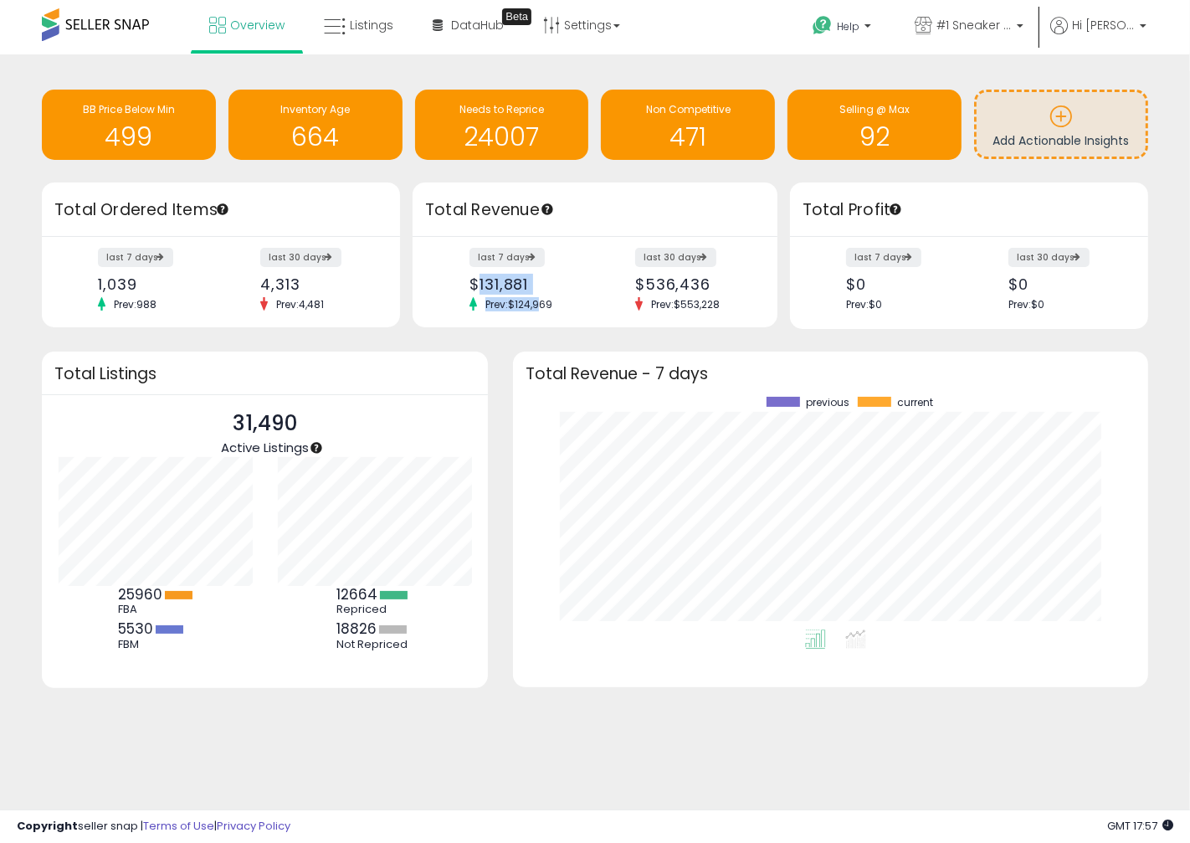
drag, startPoint x: 485, startPoint y: 287, endPoint x: 541, endPoint y: 297, distance: 56.1
click at [541, 297] on div "last 7 days $131,881 Prev: $124,969" at bounding box center [526, 280] width 138 height 62
click at [531, 285] on div "$131,881" at bounding box center [526, 284] width 113 height 18
